Goal: Check status: Check status

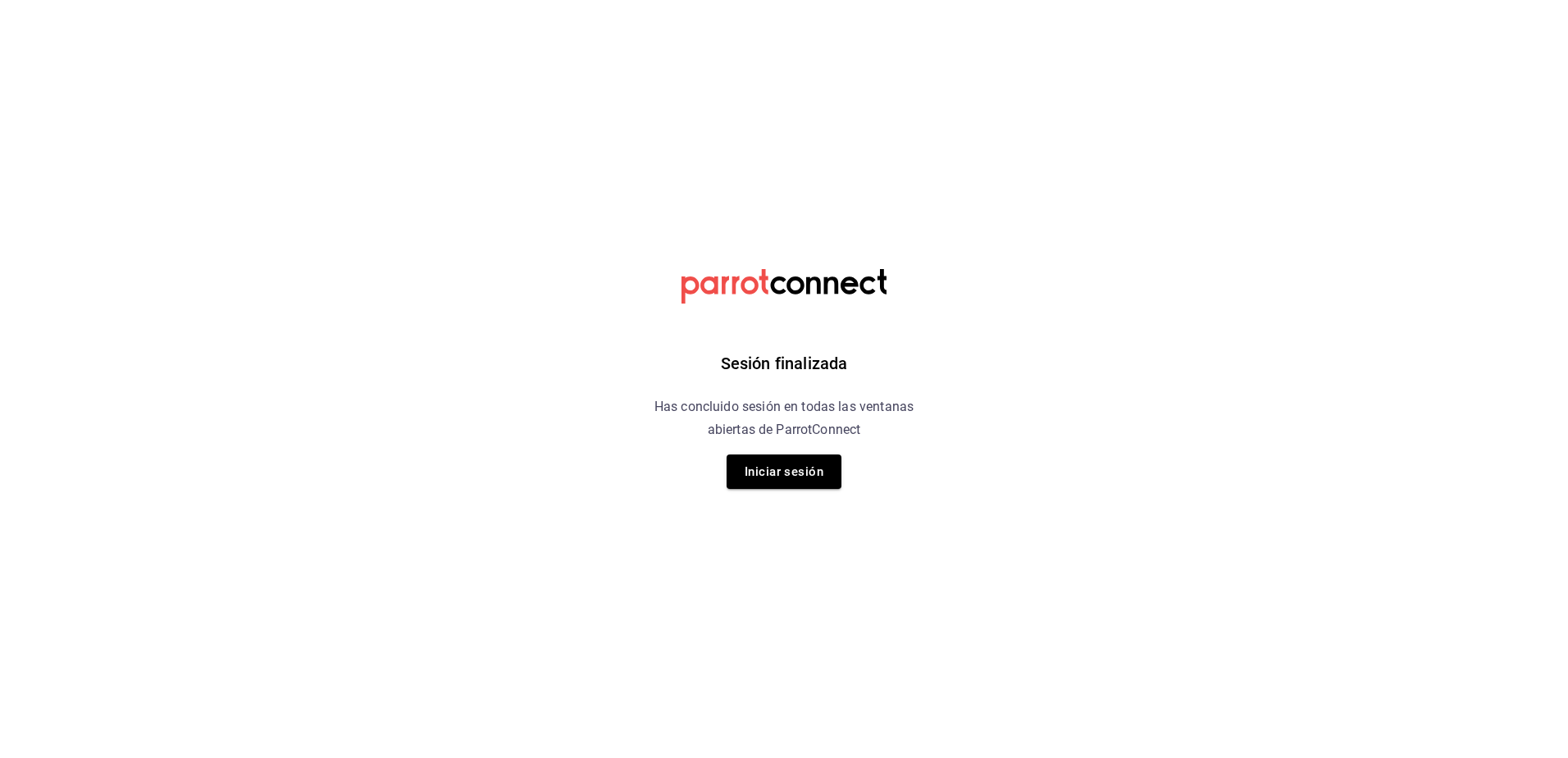
click at [797, 449] on div "Sesión finalizada Has concluido sesión en todas las ventanas abiertas de Parrot…" at bounding box center [784, 379] width 415 height 758
click at [793, 468] on button "Iniciar sesión" at bounding box center [784, 471] width 114 height 34
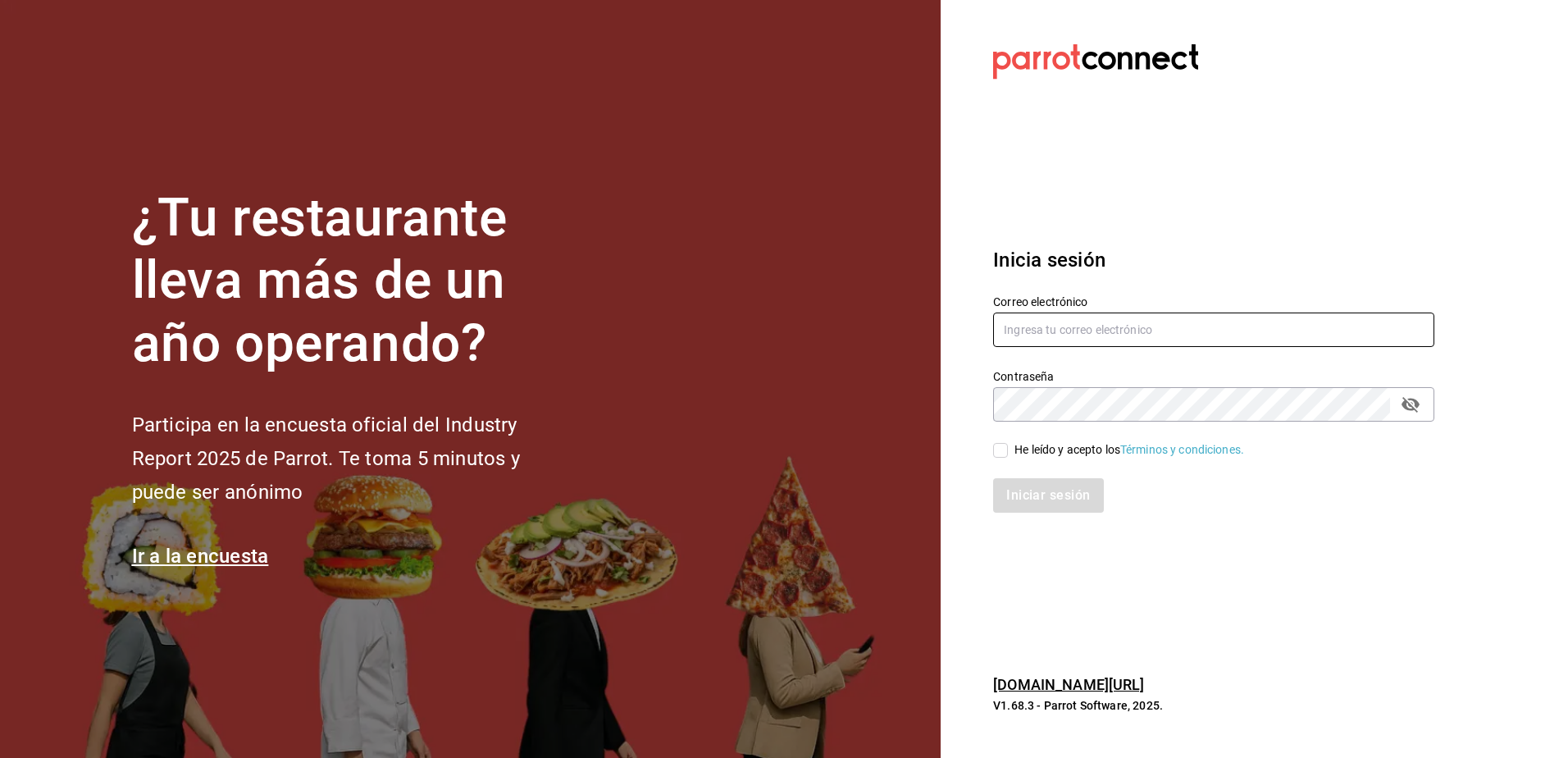
type input "[EMAIL_ADDRESS][DOMAIN_NAME]"
click at [1001, 449] on input "He leído y acepto los Términos y condiciones." at bounding box center [1001, 450] width 15 height 15
checkbox input "true"
click at [1049, 511] on button "Iniciar sesión" at bounding box center [1050, 495] width 112 height 34
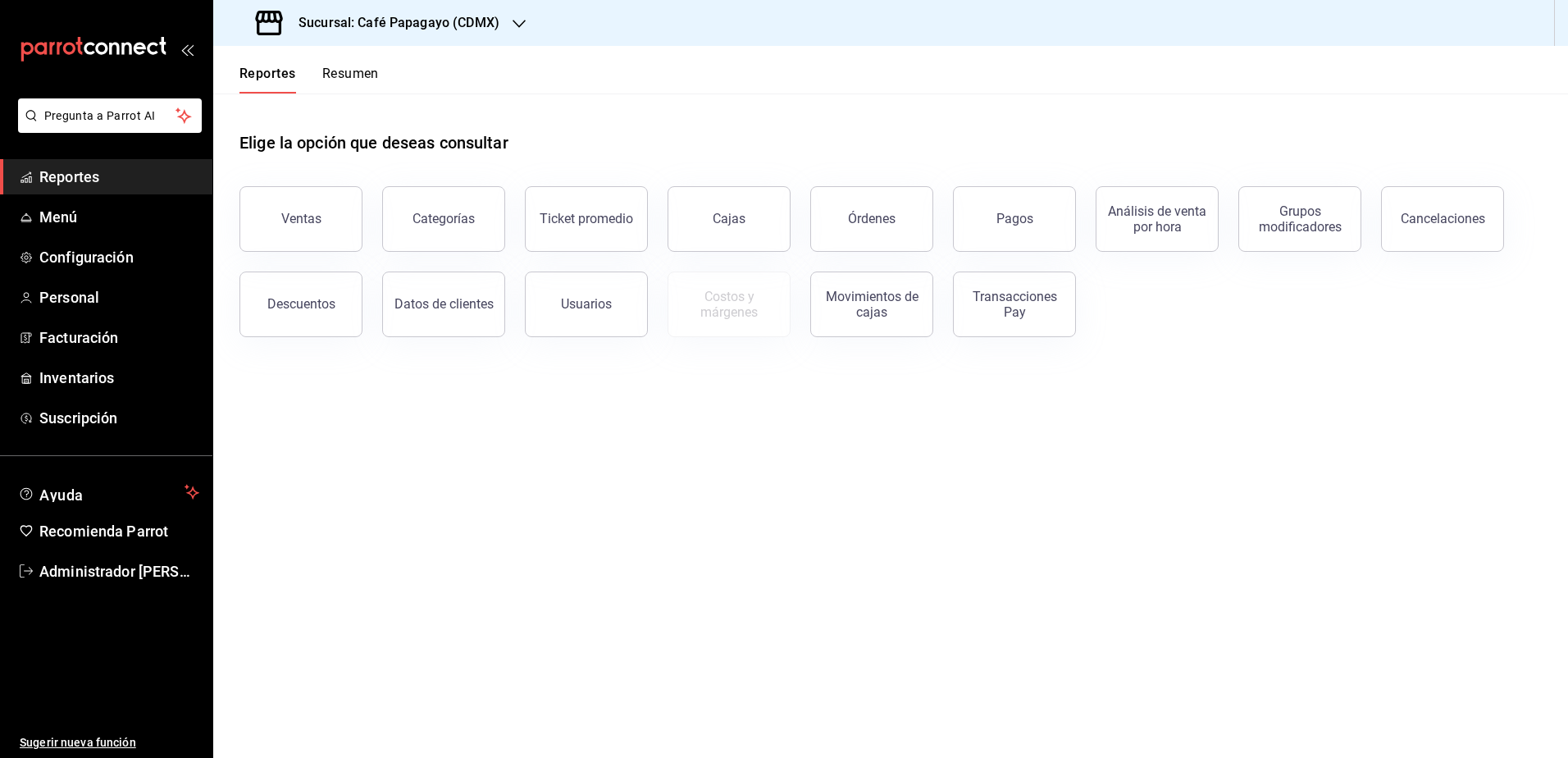
click at [405, 20] on h3 "Sucursal: Café Papagayo (CDMX)" at bounding box center [392, 22] width 214 height 20
click at [358, 114] on div "Ultramarinos (CDMX)" at bounding box center [336, 108] width 220 height 18
click at [1019, 230] on button "Pagos" at bounding box center [1014, 218] width 123 height 66
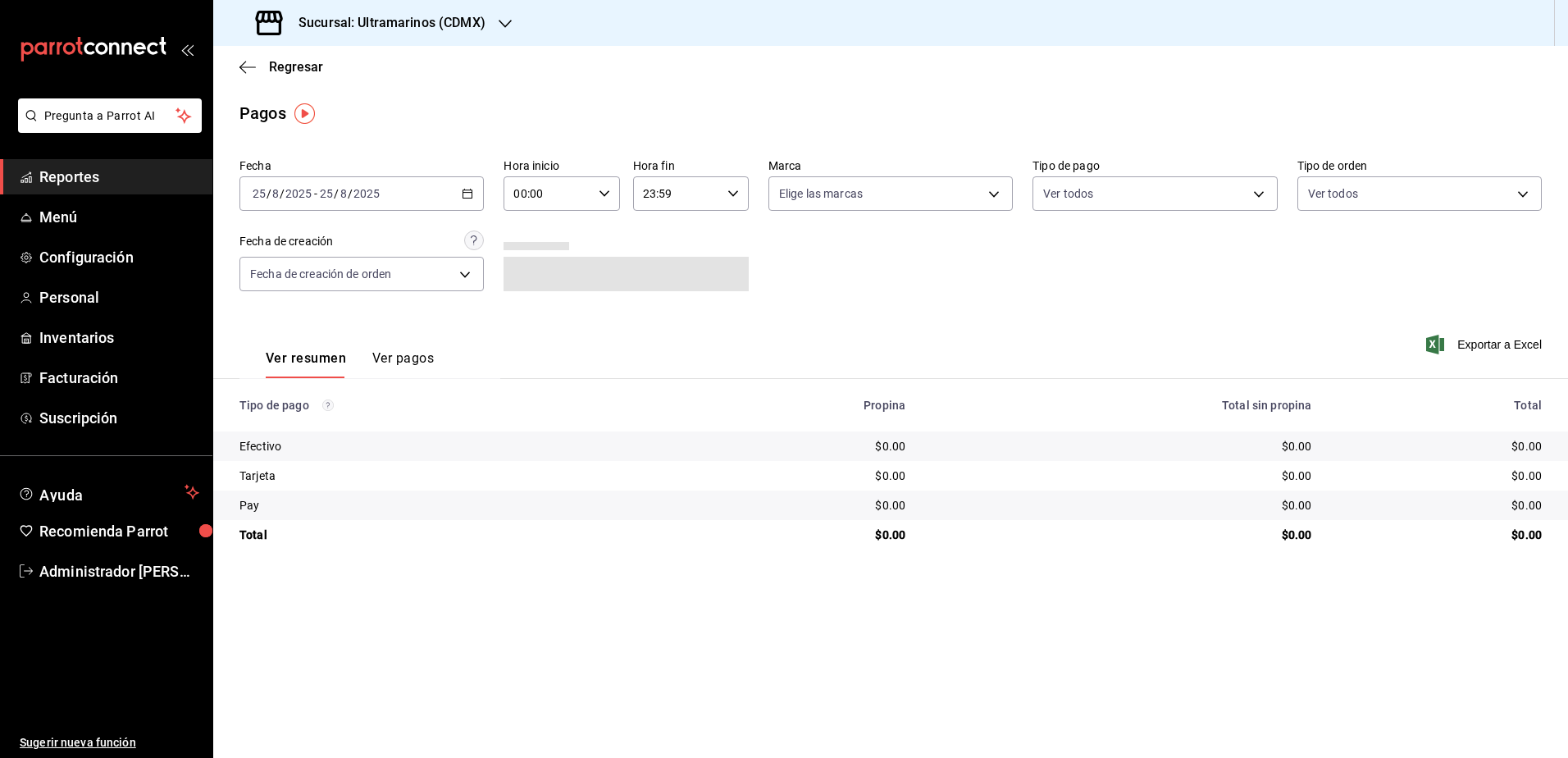
click at [383, 183] on div "2025-08-25 25 / 8 / 2025 - 2025-08-25 25 / 8 / 2025" at bounding box center [362, 193] width 245 height 34
click at [307, 435] on span "Rango de fechas" at bounding box center [317, 428] width 127 height 18
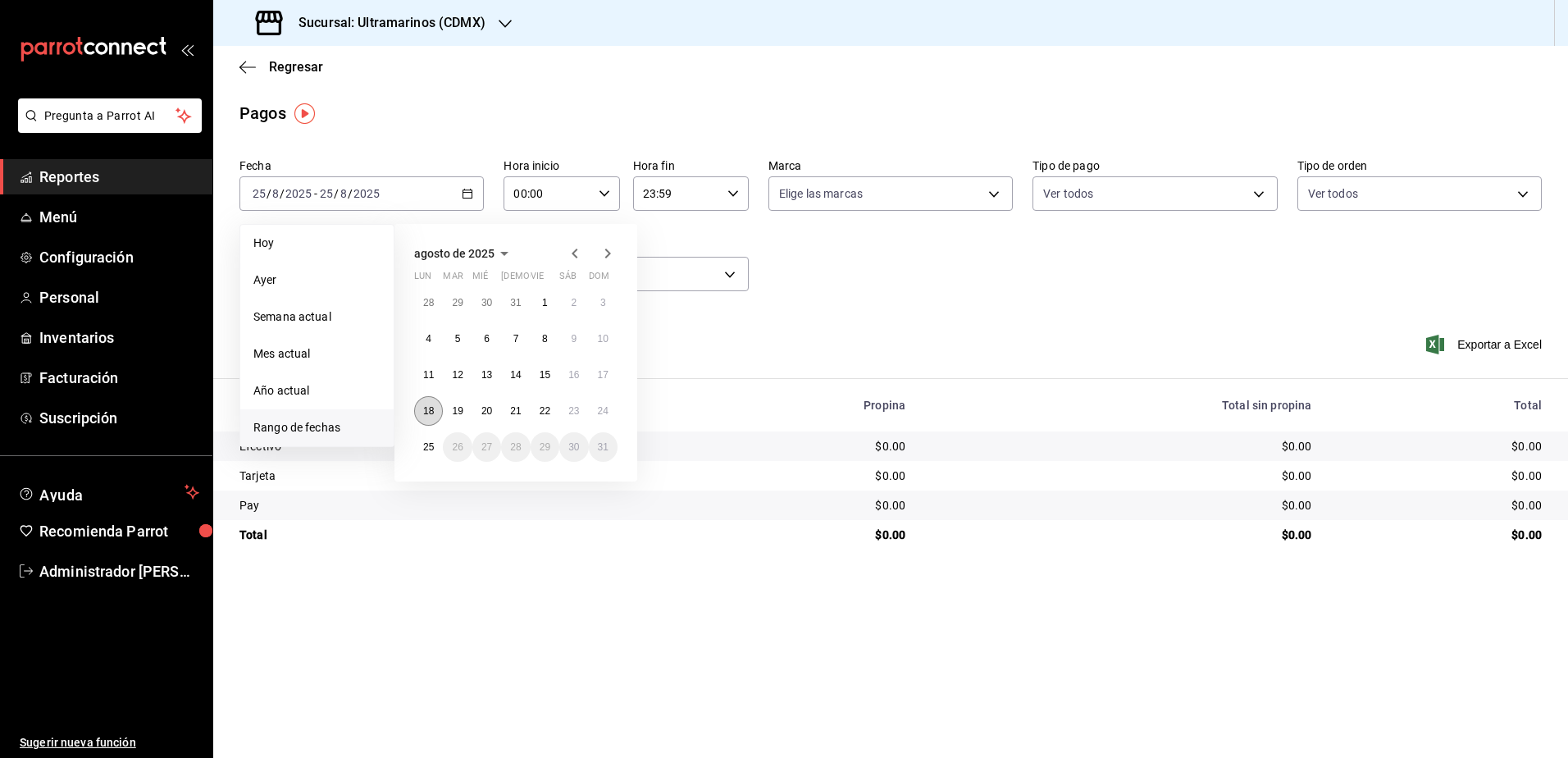
click at [425, 409] on abbr "18" at bounding box center [428, 411] width 11 height 12
click at [580, 419] on button "23" at bounding box center [573, 411] width 28 height 29
